Goal: Transaction & Acquisition: Subscribe to service/newsletter

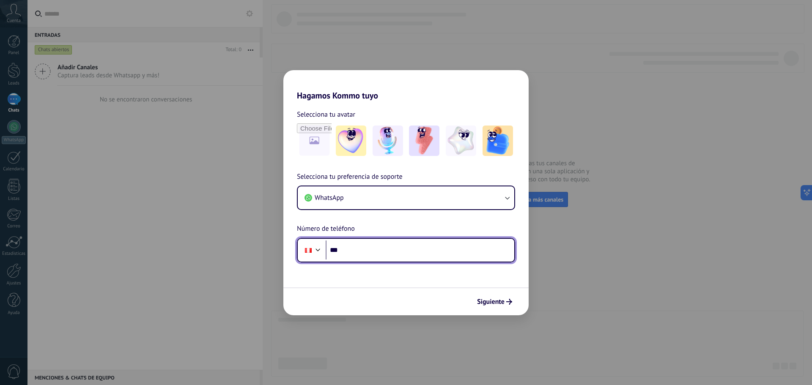
click at [376, 255] on input "***" at bounding box center [420, 250] width 189 height 19
type input "**********"
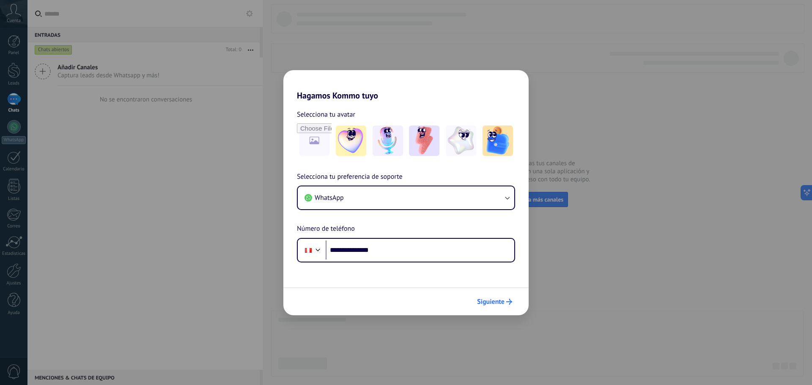
click at [495, 304] on span "Siguiente" at bounding box center [490, 302] width 27 height 6
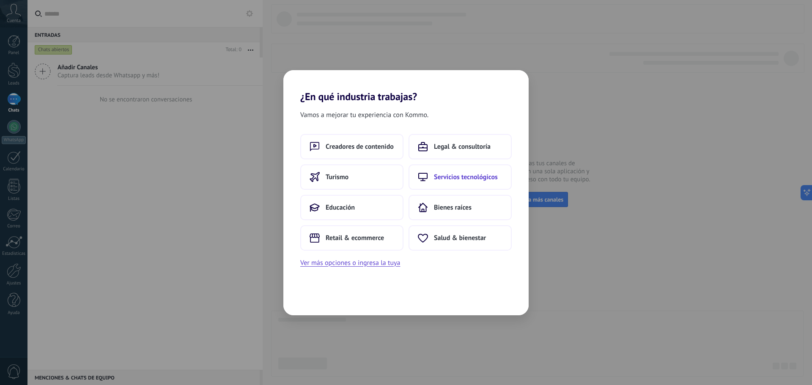
click at [475, 174] on span "Servicios tecnológicos" at bounding box center [466, 177] width 64 height 8
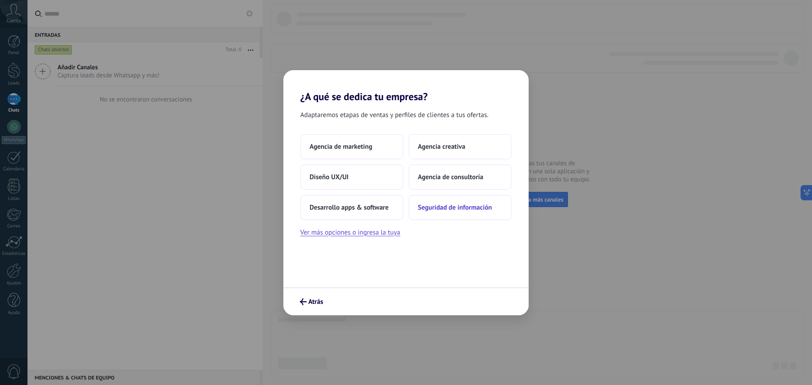
click at [455, 208] on span "Seguridad de información" at bounding box center [455, 207] width 74 height 8
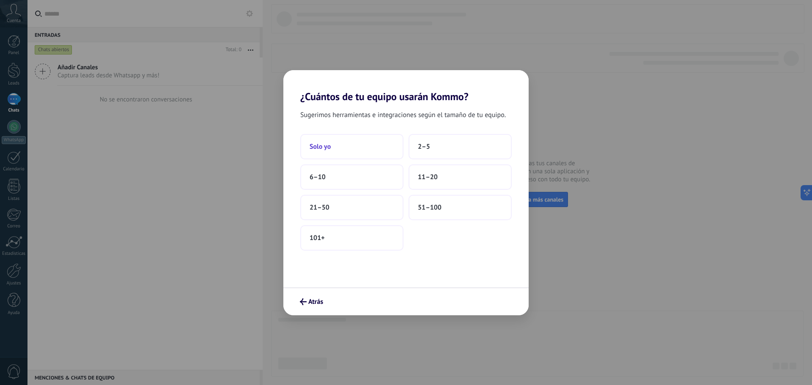
click at [345, 151] on button "Solo yo" at bounding box center [351, 146] width 103 height 25
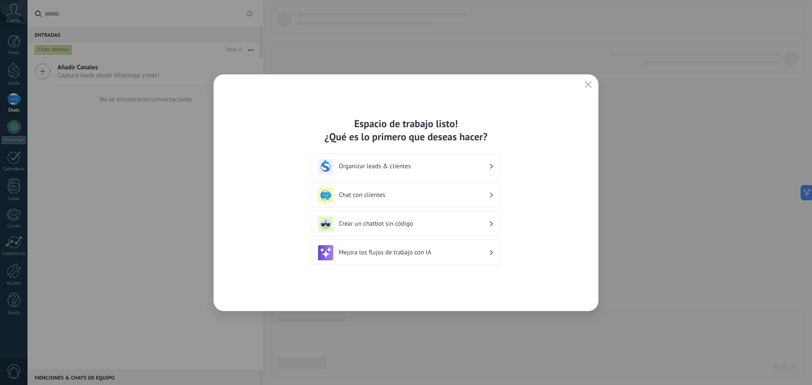
click at [438, 195] on h3 "Chat con clientes" at bounding box center [414, 195] width 150 height 8
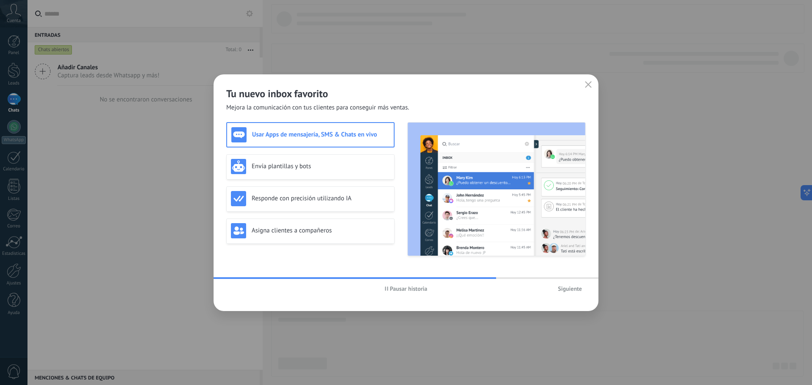
click at [575, 289] on span "Siguiente" at bounding box center [570, 289] width 24 height 6
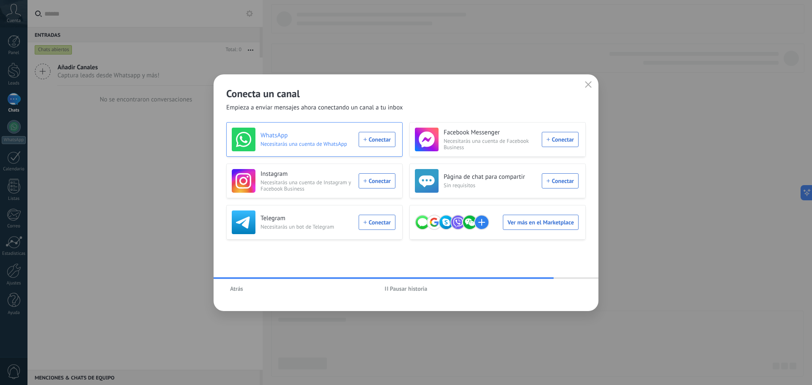
click at [370, 140] on div "WhatsApp Necesitarás una cuenta de WhatsApp Conectar" at bounding box center [314, 140] width 164 height 24
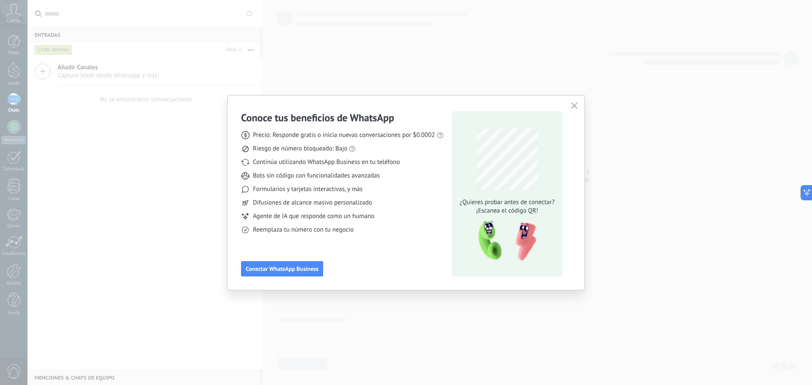
click at [577, 105] on icon "button" at bounding box center [574, 105] width 7 height 7
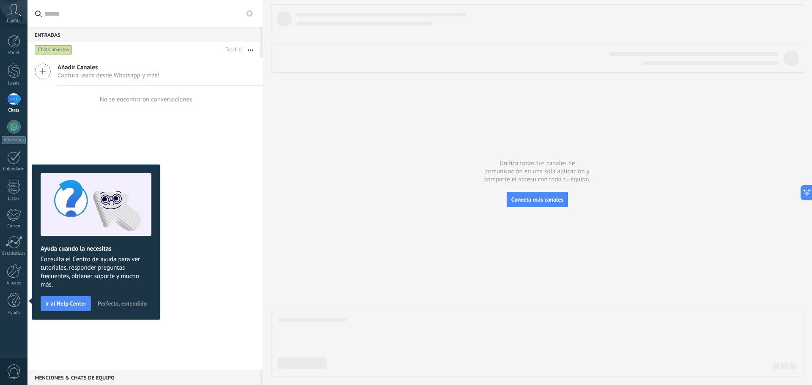
click at [37, 72] on icon at bounding box center [43, 71] width 16 height 16
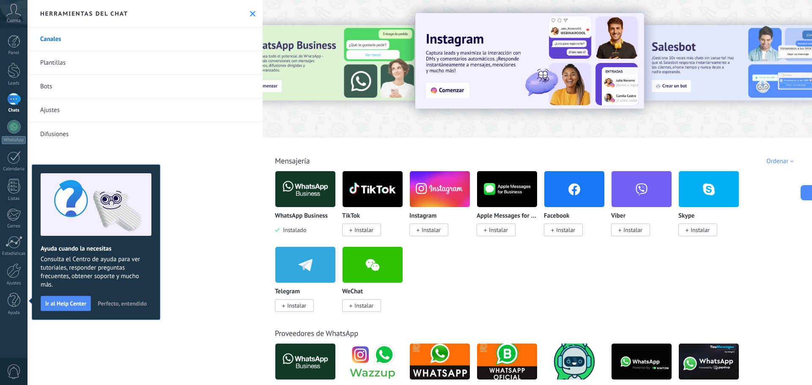
click at [69, 132] on link "Difusiones" at bounding box center [144, 134] width 235 height 24
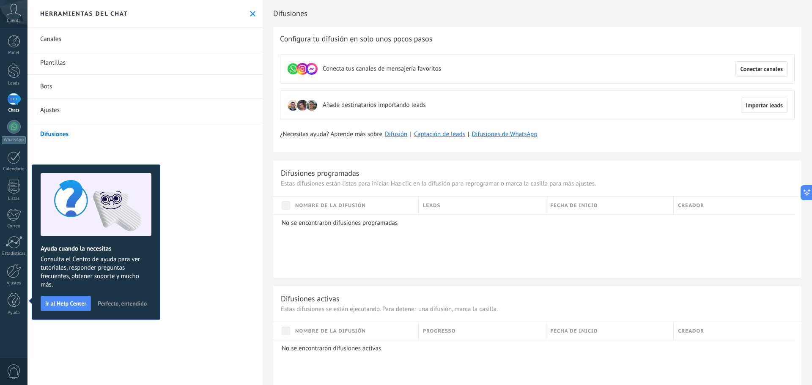
click at [340, 207] on span "Nombre de la difusión" at bounding box center [330, 206] width 71 height 8
click at [748, 108] on span "Importar leads" at bounding box center [763, 105] width 37 height 6
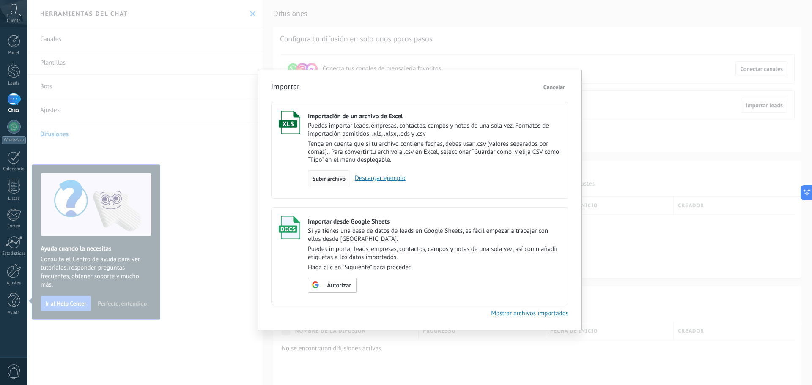
click at [321, 177] on span "Subir archivo" at bounding box center [328, 179] width 33 height 6
click at [0, 0] on input "Importación de un archivo de Excel Puedes importar leads, empresas, contactos, …" at bounding box center [0, 0] width 0 height 0
click at [554, 90] on span "Cancelar" at bounding box center [554, 87] width 22 height 8
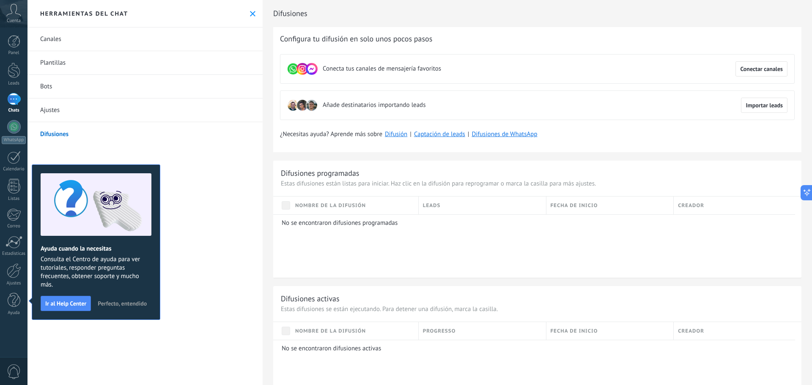
click at [16, 20] on span "Cuenta" at bounding box center [14, 20] width 14 height 5
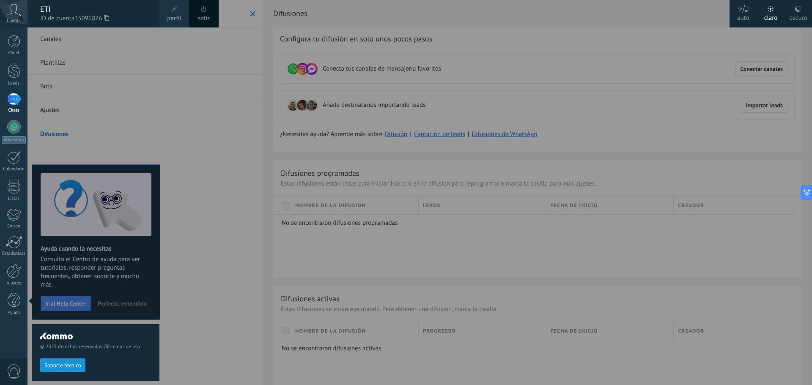
click at [203, 17] on link "salir" at bounding box center [203, 18] width 11 height 9
